Goal: Communication & Community: Answer question/provide support

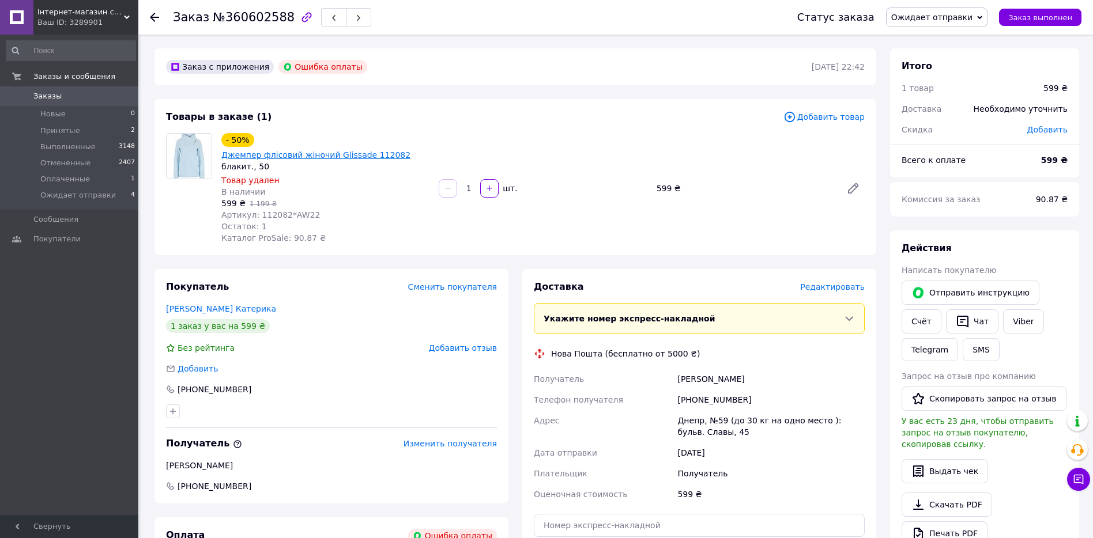
click at [295, 150] on link "Джемпер флісовий жіночий Glissade 112082" at bounding box center [315, 154] width 189 height 9
drag, startPoint x: 773, startPoint y: 386, endPoint x: 690, endPoint y: 383, distance: 82.4
click at [690, 390] on div "[PHONE_NUMBER]" at bounding box center [771, 400] width 192 height 21
copy div "0687609204"
click at [23, 306] on div "Заказы и сообщения Заказы 0 Новые 0 Принятые 2 Выполненные 3148 Отмененные 2407…" at bounding box center [71, 277] width 142 height 484
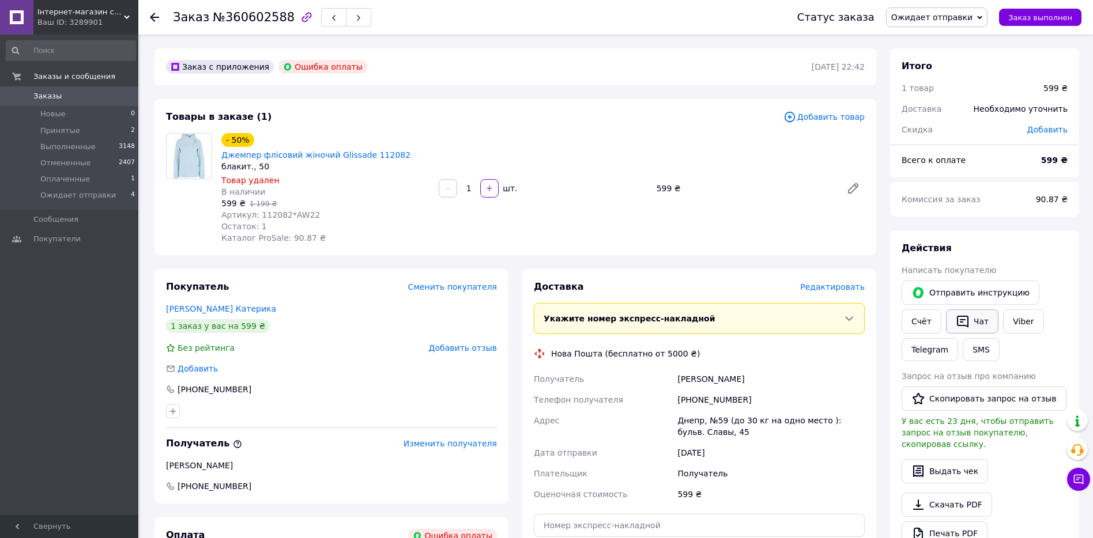
click at [981, 319] on button "Чат" at bounding box center [972, 321] width 52 height 24
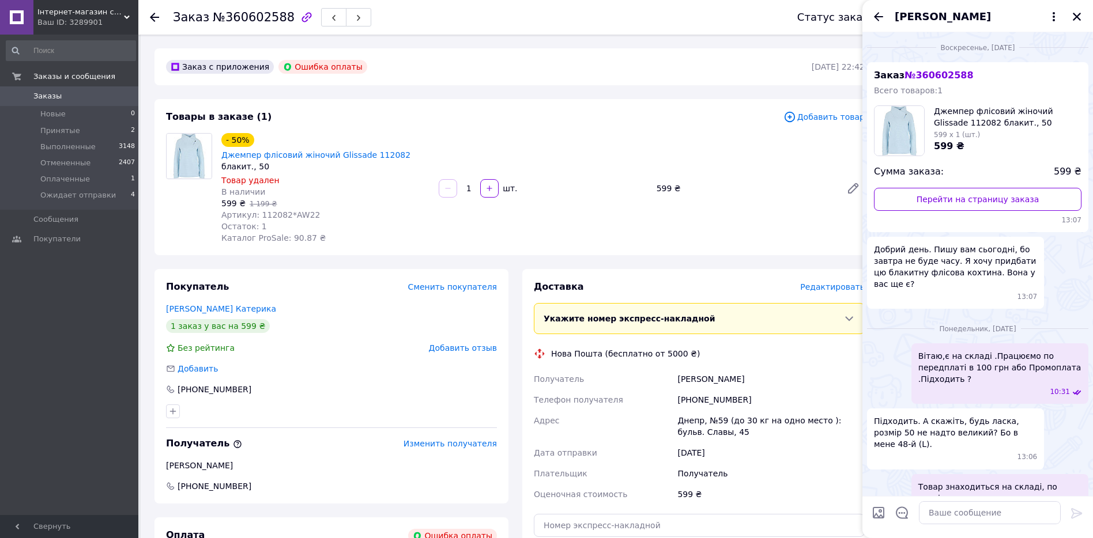
scroll to position [139, 0]
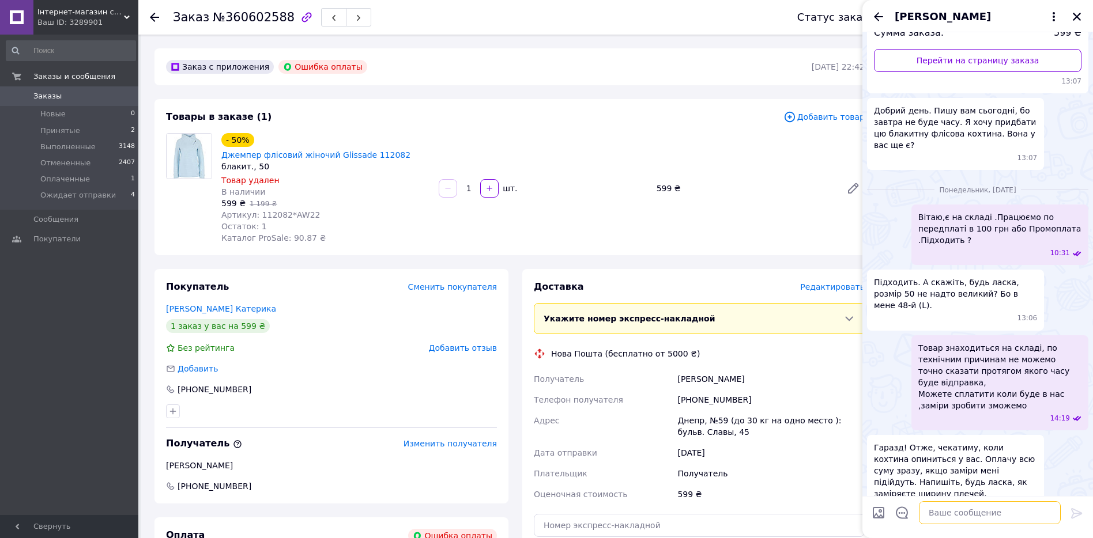
click at [952, 507] on textarea at bounding box center [990, 512] width 142 height 23
type textarea "Доброго дня ,вже не актуально ?"
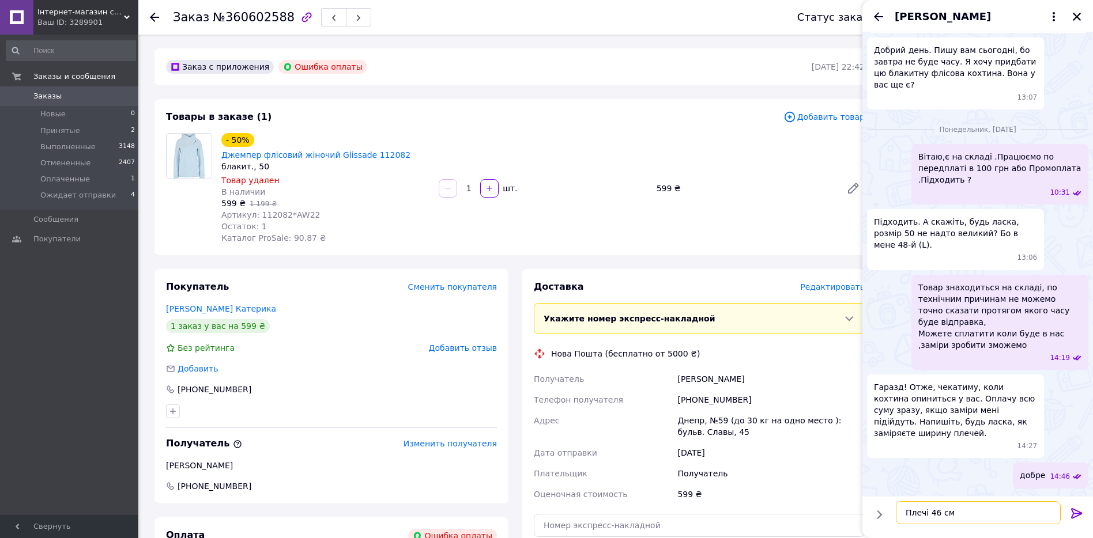
type textarea "Плечі 46 см"
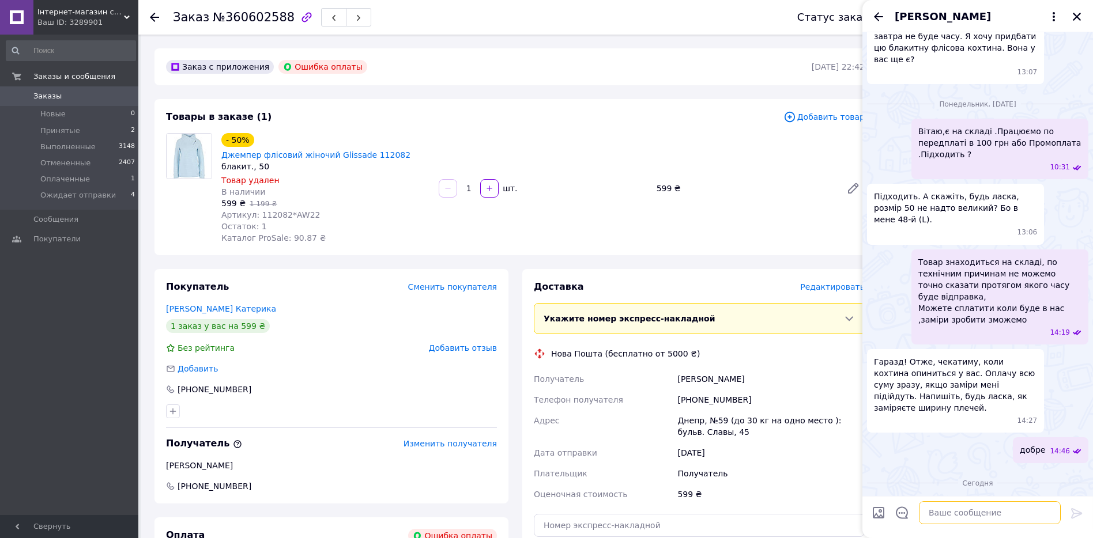
scroll to position [230, 0]
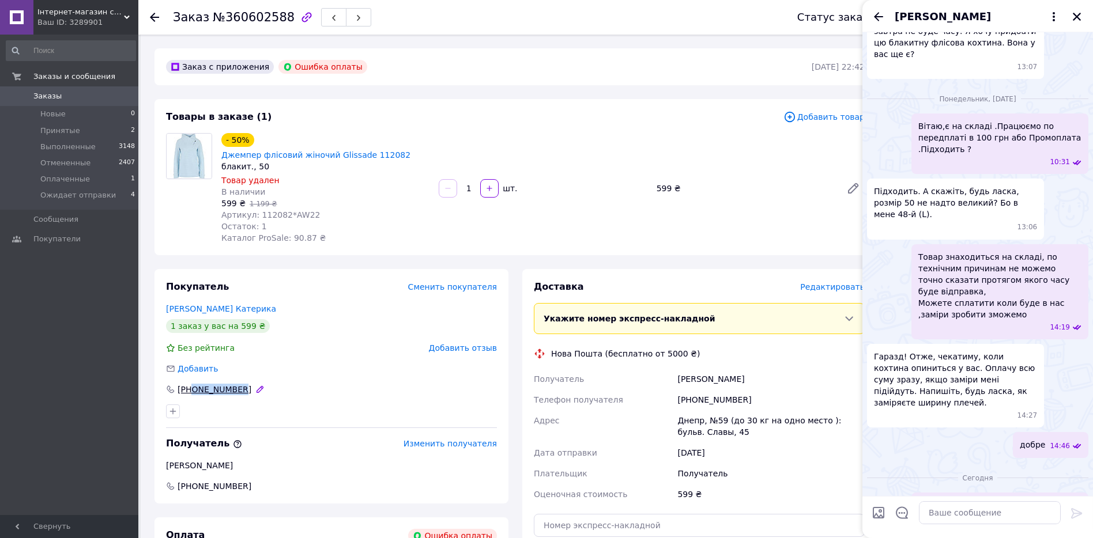
drag, startPoint x: 267, startPoint y: 373, endPoint x: 191, endPoint y: 376, distance: 76.1
click at [191, 384] on div "[PHONE_NUMBER]" at bounding box center [331, 390] width 331 height 12
copy div "0676397625"
click at [56, 335] on div "Заказы и сообщения Заказы 0 Новые 0 Принятые 2 Выполненные 3148 Отмененные 2407…" at bounding box center [71, 277] width 142 height 484
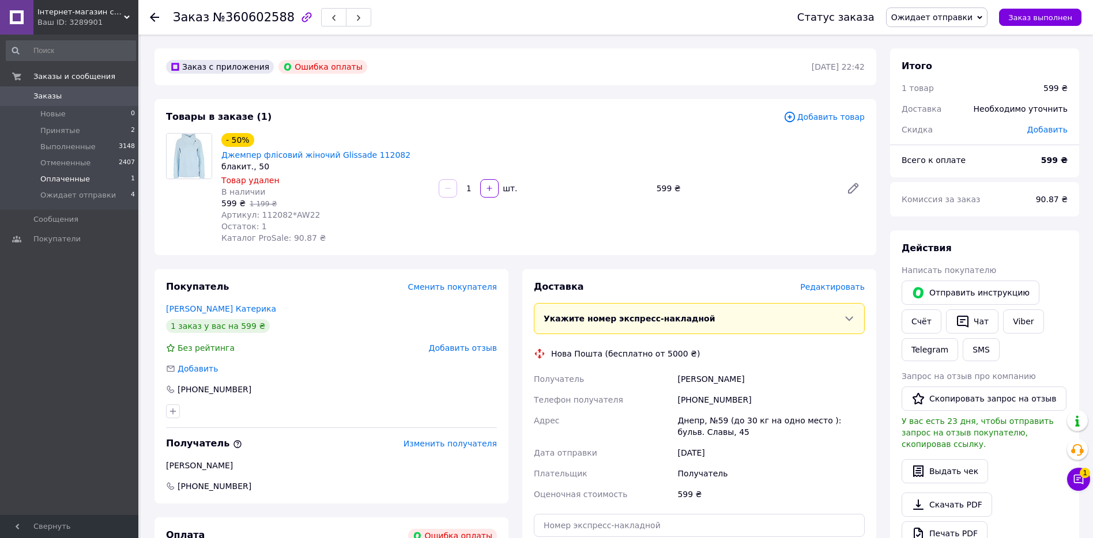
click at [85, 178] on li "Оплаченные 1" at bounding box center [71, 179] width 142 height 16
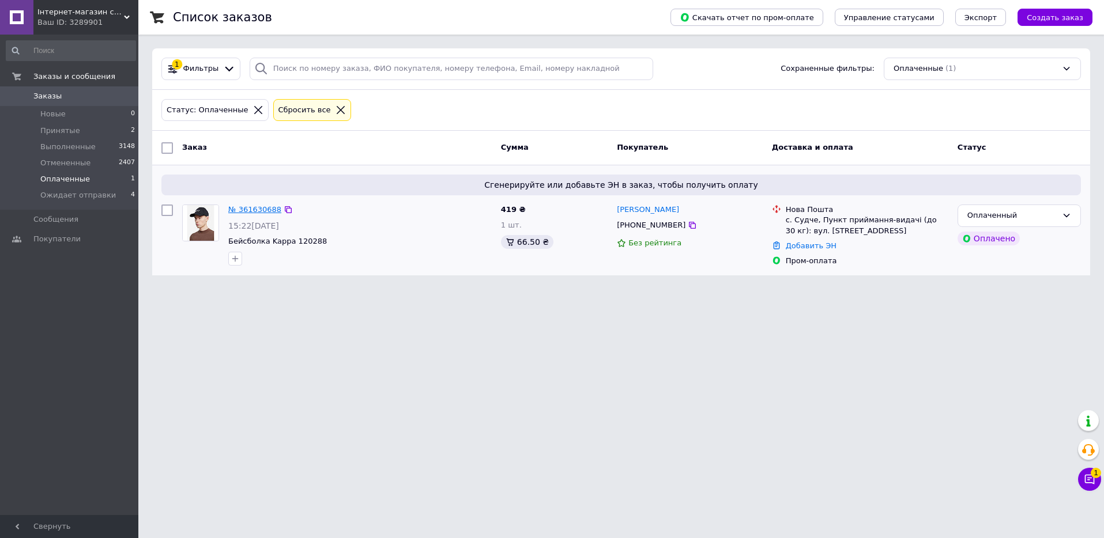
click at [257, 208] on link "№ 361630688" at bounding box center [254, 209] width 53 height 9
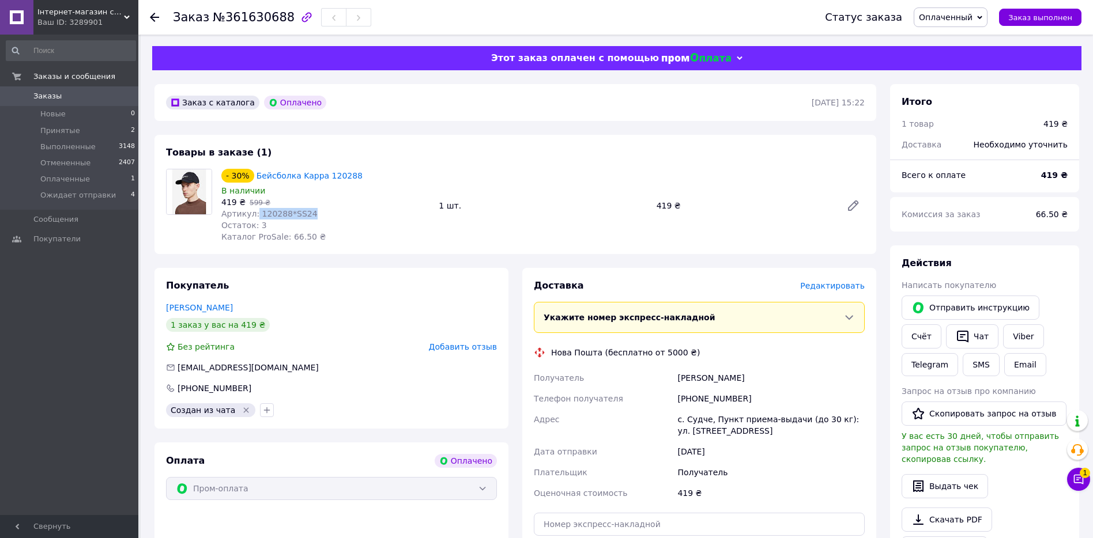
drag, startPoint x: 314, startPoint y: 212, endPoint x: 254, endPoint y: 212, distance: 59.9
click at [254, 212] on div "Артикул: 120288*SS24" at bounding box center [325, 214] width 208 height 12
copy span "120288*SS24"
click at [973, 334] on button "Чат" at bounding box center [972, 336] width 52 height 24
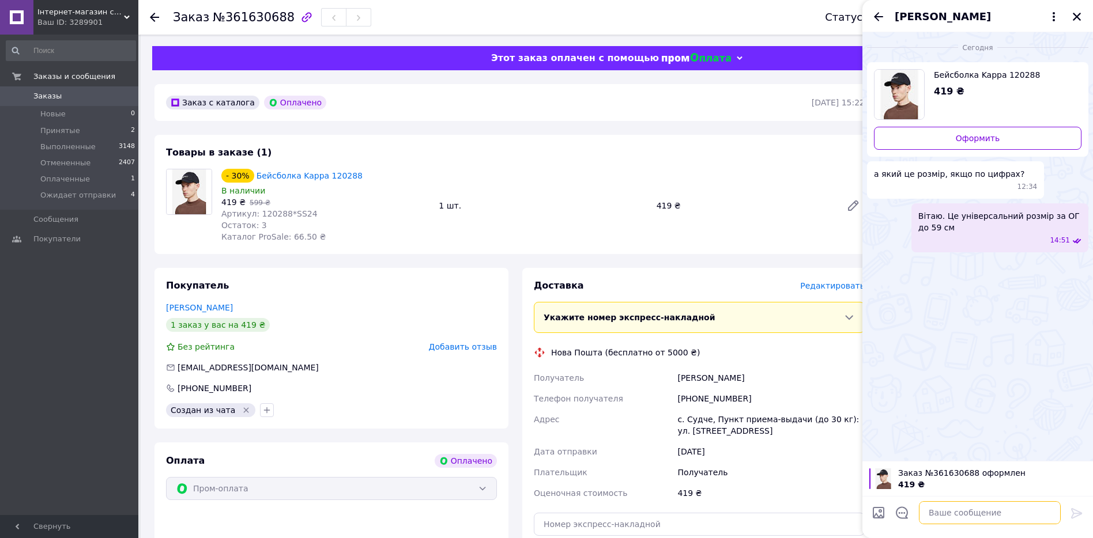
click at [943, 503] on textarea at bounding box center [990, 512] width 142 height 23
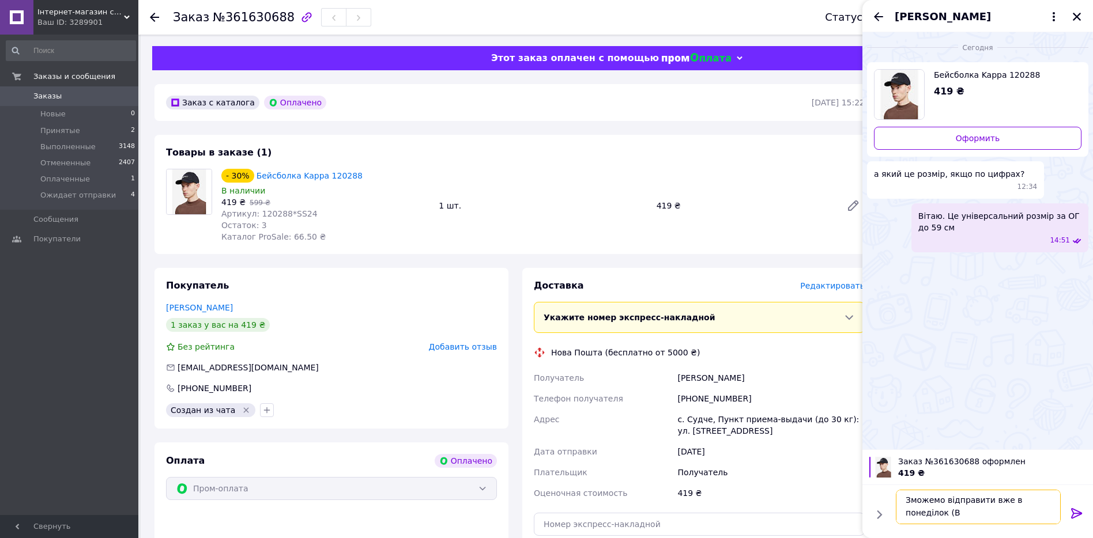
scroll to position [1, 0]
type textarea "Зможемо відправити вже в понеділок (Вам підходить ?"
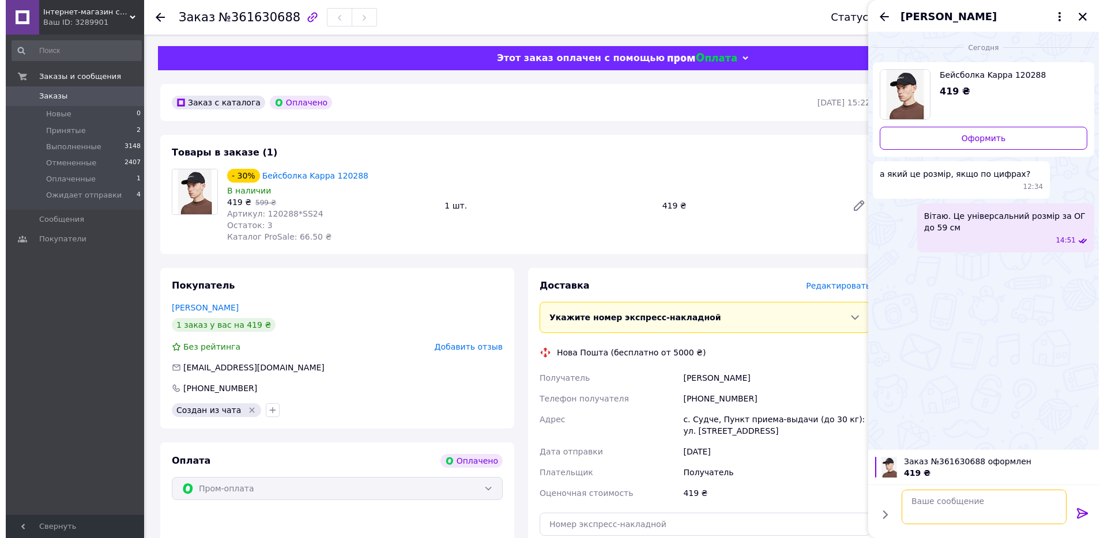
scroll to position [0, 0]
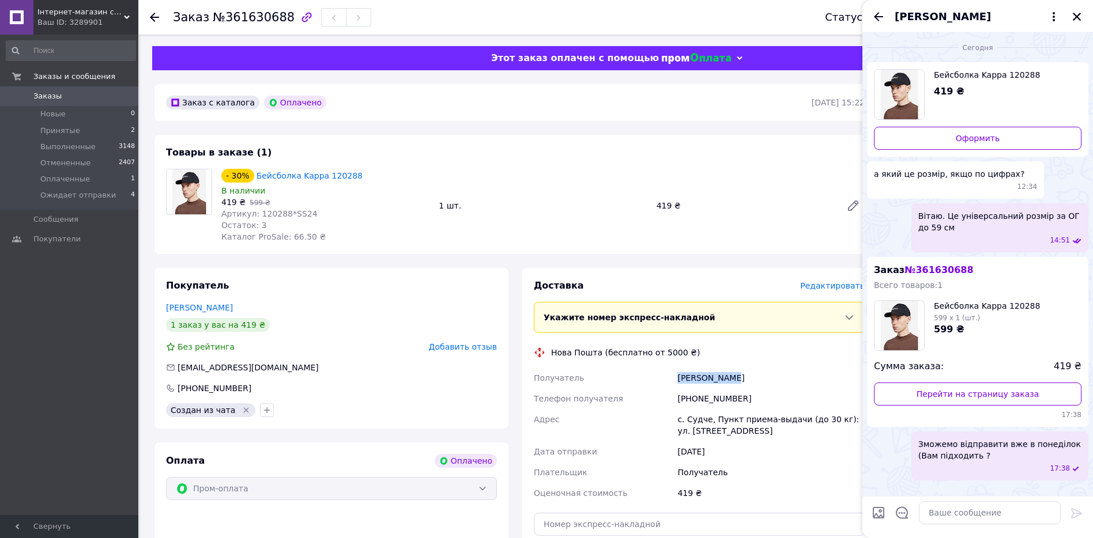
drag, startPoint x: 745, startPoint y: 376, endPoint x: 636, endPoint y: 375, distance: 108.4
click at [636, 375] on div "Получатель [PERSON_NAME] Телефон получателя [PHONE_NUMBER] Адрес с. Судче, Пунк…" at bounding box center [698, 436] width 335 height 136
copy div "Получатель [PERSON_NAME]"
drag, startPoint x: 757, startPoint y: 393, endPoint x: 692, endPoint y: 398, distance: 64.7
click at [692, 398] on div "[PHONE_NUMBER]" at bounding box center [771, 398] width 192 height 21
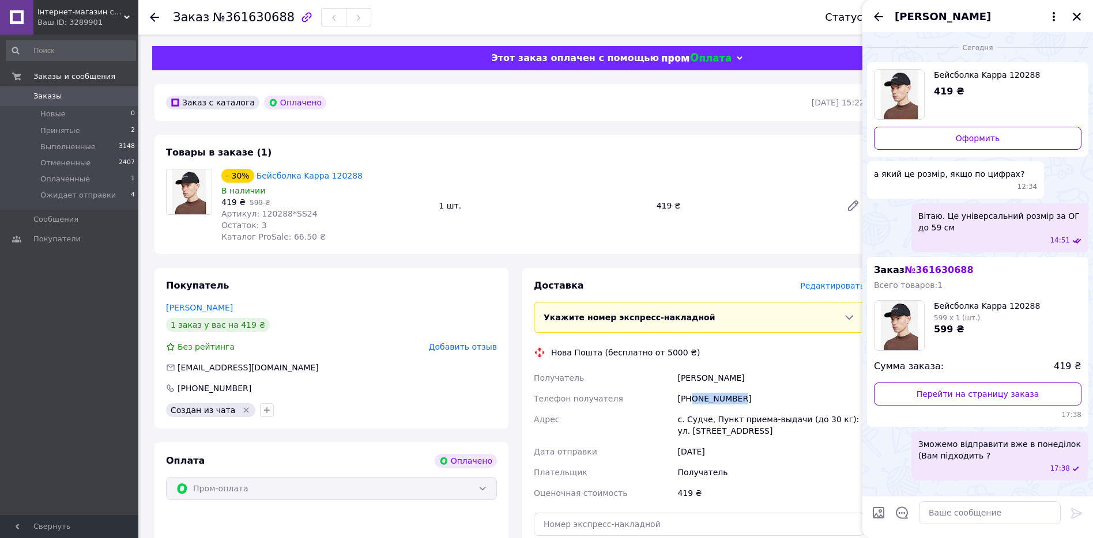
copy div "0973596710"
click at [661, 205] on div "419 ₴" at bounding box center [744, 206] width 185 height 16
copy div "419"
click at [236, 24] on span "№361630688" at bounding box center [254, 17] width 82 height 14
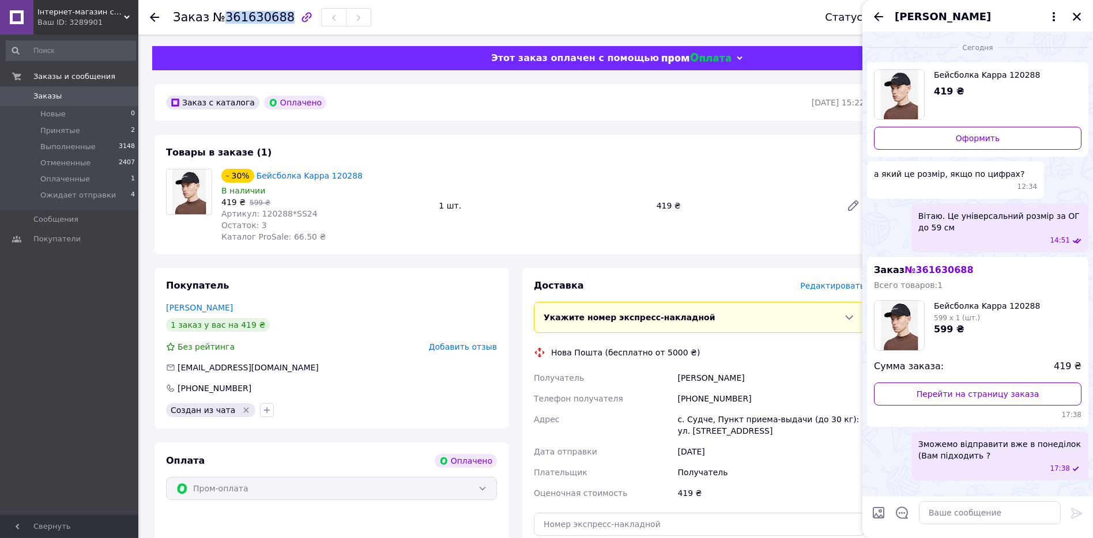
click at [236, 24] on span "№361630688" at bounding box center [254, 17] width 82 height 14
copy span "361630688"
click at [105, 129] on li "Принятые 2" at bounding box center [71, 131] width 142 height 16
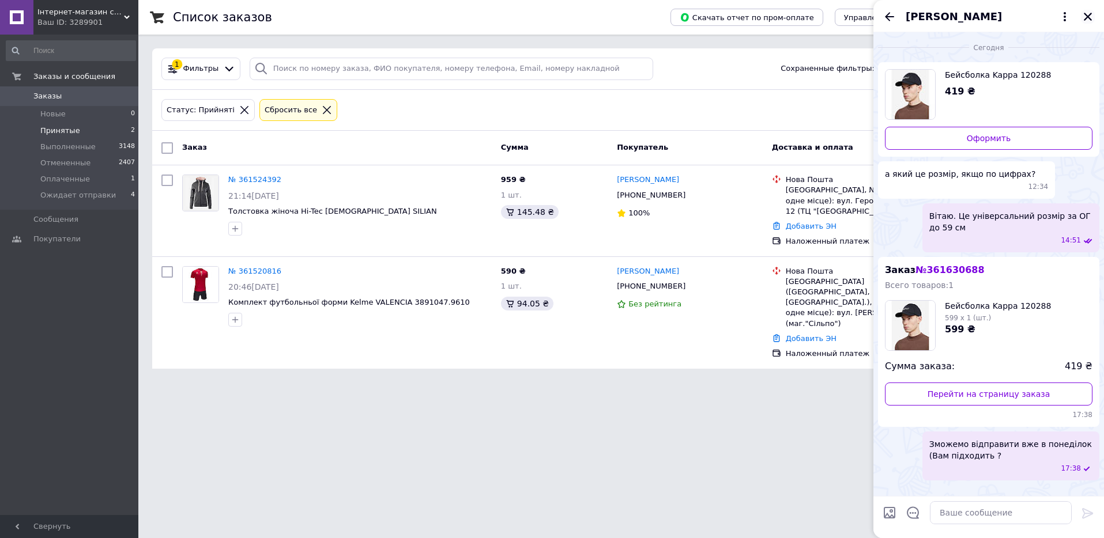
click at [1089, 18] on icon "Закрыть" at bounding box center [1088, 17] width 8 height 8
